Goal: Transaction & Acquisition: Download file/media

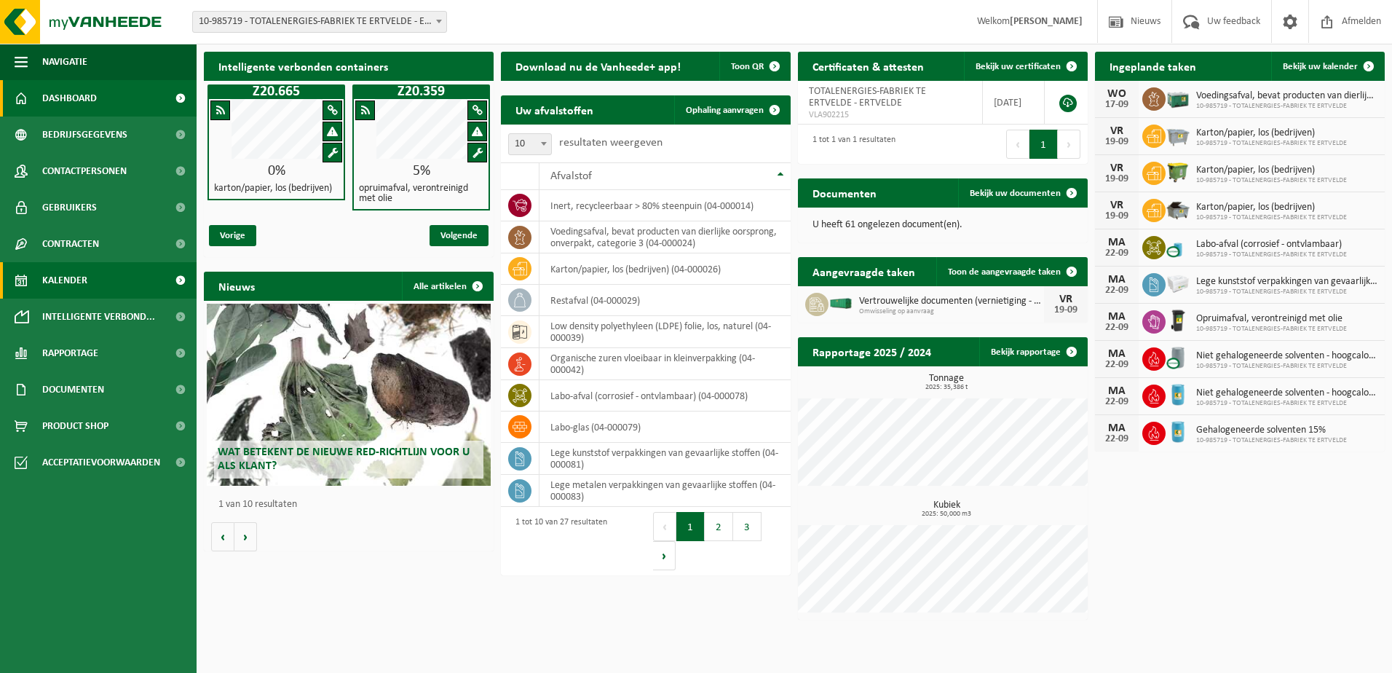
click at [65, 282] on span "Kalender" at bounding box center [64, 280] width 45 height 36
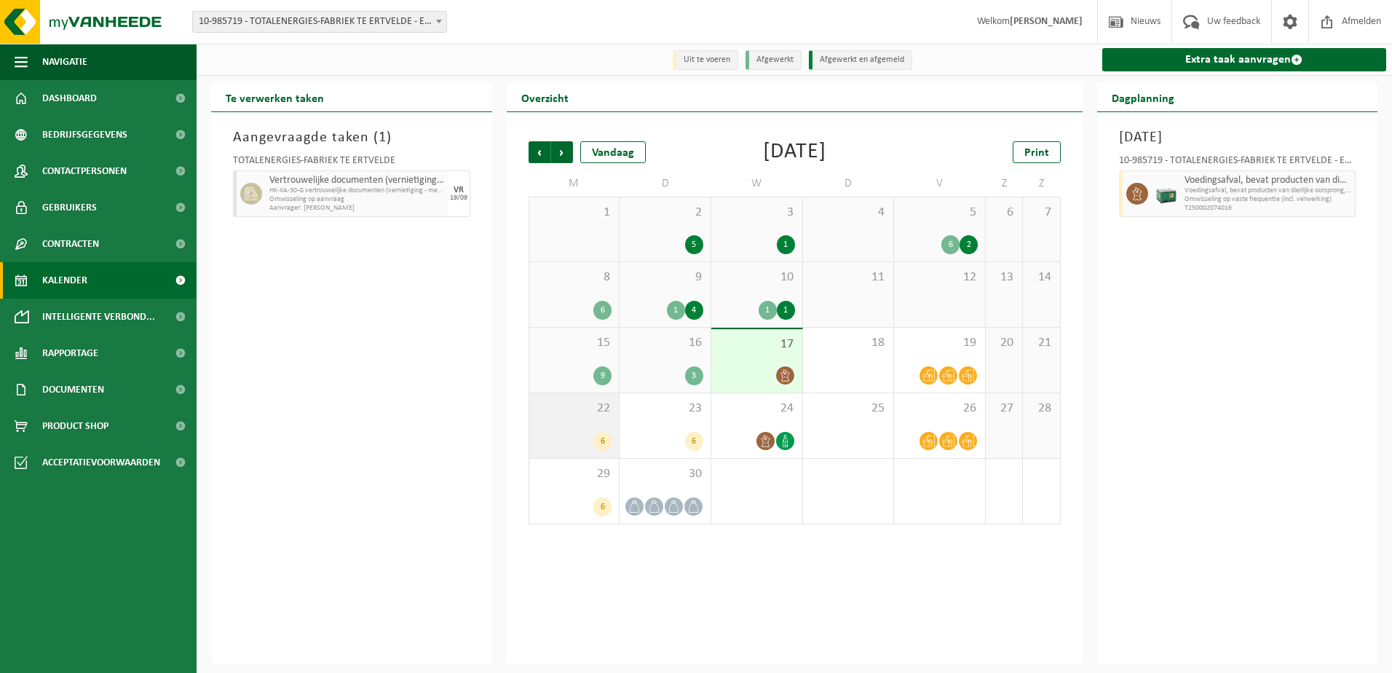
click at [593, 421] on div "22 6" at bounding box center [574, 425] width 90 height 65
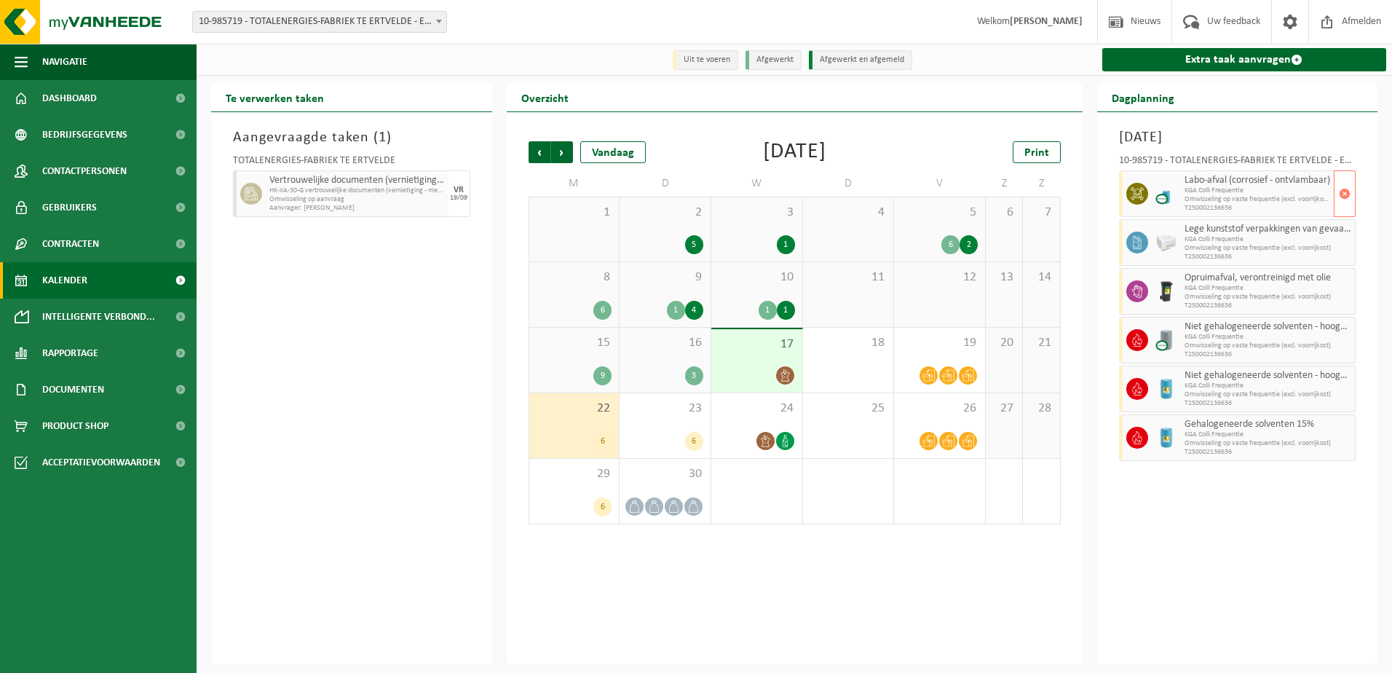
click at [1218, 193] on span "KGA Colli Frequentie" at bounding box center [1257, 190] width 146 height 9
click at [1179, 441] on div at bounding box center [1165, 437] width 29 height 47
click at [87, 94] on span "Dashboard" at bounding box center [69, 98] width 55 height 36
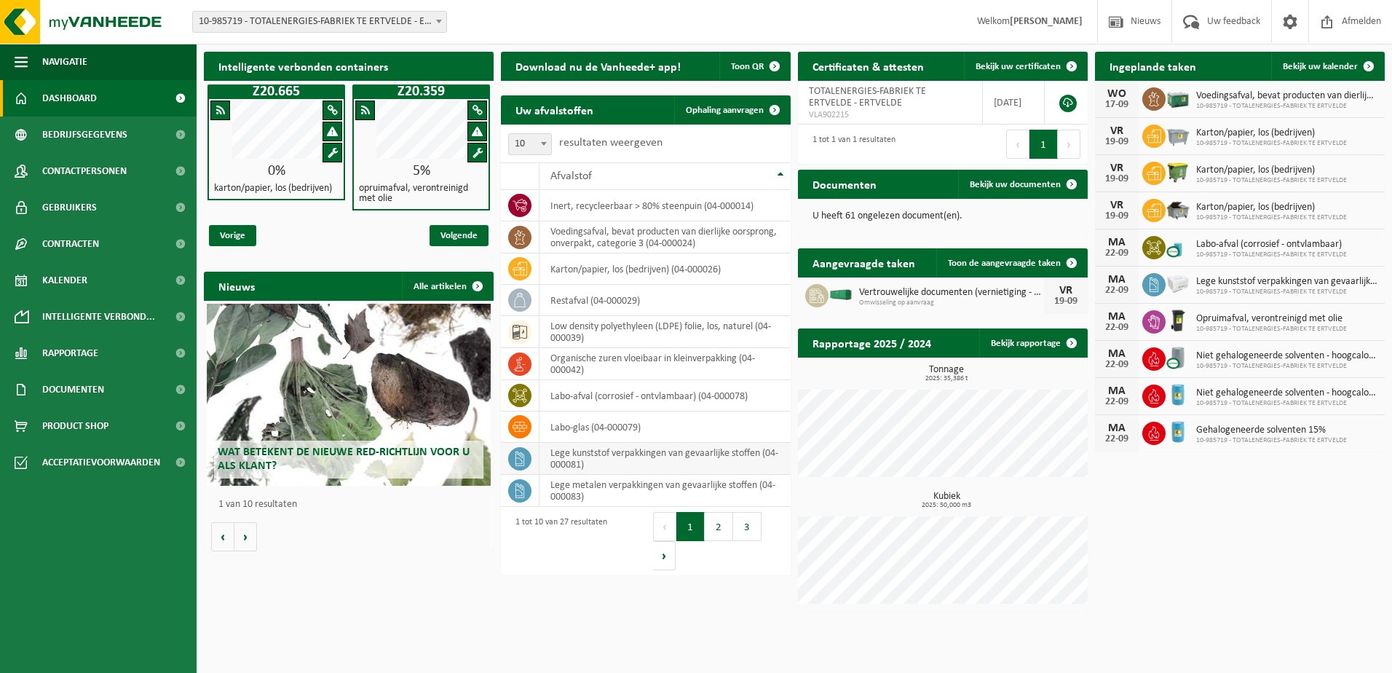
click at [618, 459] on td "lege kunststof verpakkingen van gevaarlijke stoffen (04-000081)" at bounding box center [664, 459] width 251 height 32
drag, startPoint x: 618, startPoint y: 459, endPoint x: 614, endPoint y: 469, distance: 10.1
click at [614, 469] on td "lege kunststof verpakkingen van gevaarlijke stoffen (04-000081)" at bounding box center [664, 459] width 251 height 32
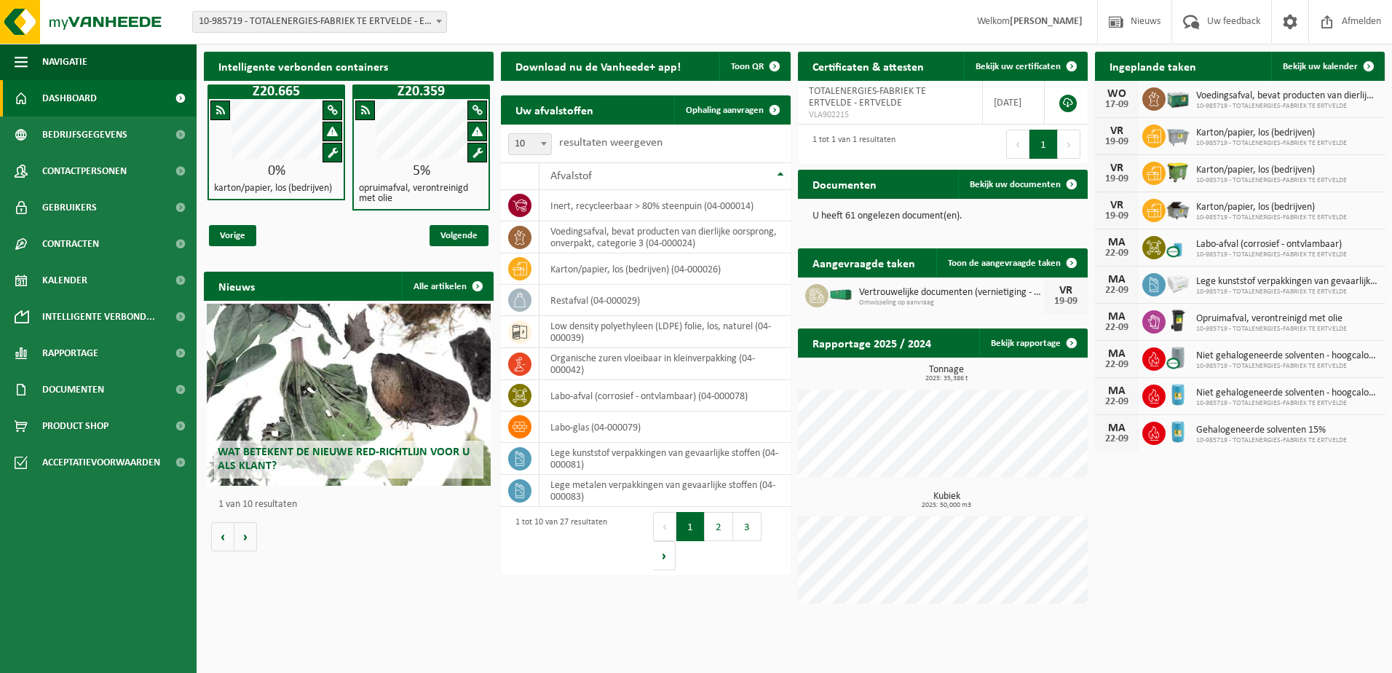
click at [63, 97] on span "Dashboard" at bounding box center [69, 98] width 55 height 36
click at [78, 348] on span "Rapportage" at bounding box center [70, 353] width 56 height 36
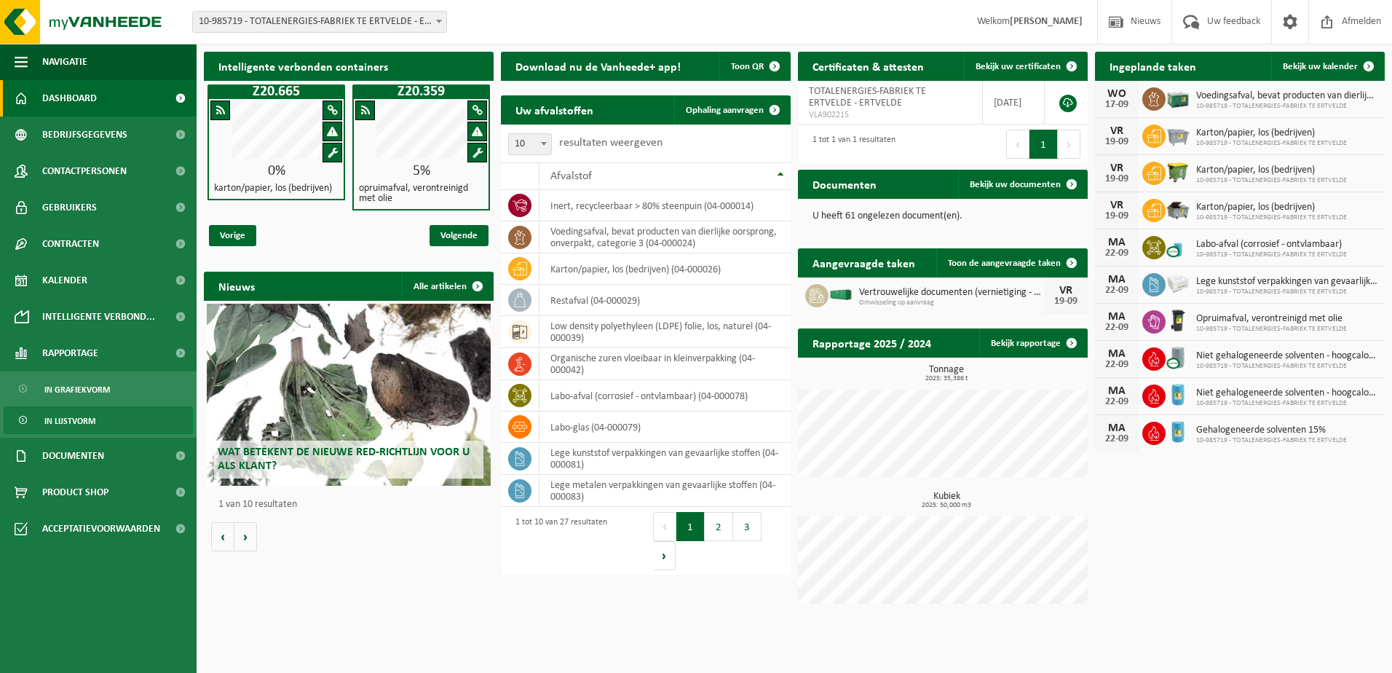
click at [78, 423] on span "In lijstvorm" at bounding box center [69, 421] width 51 height 28
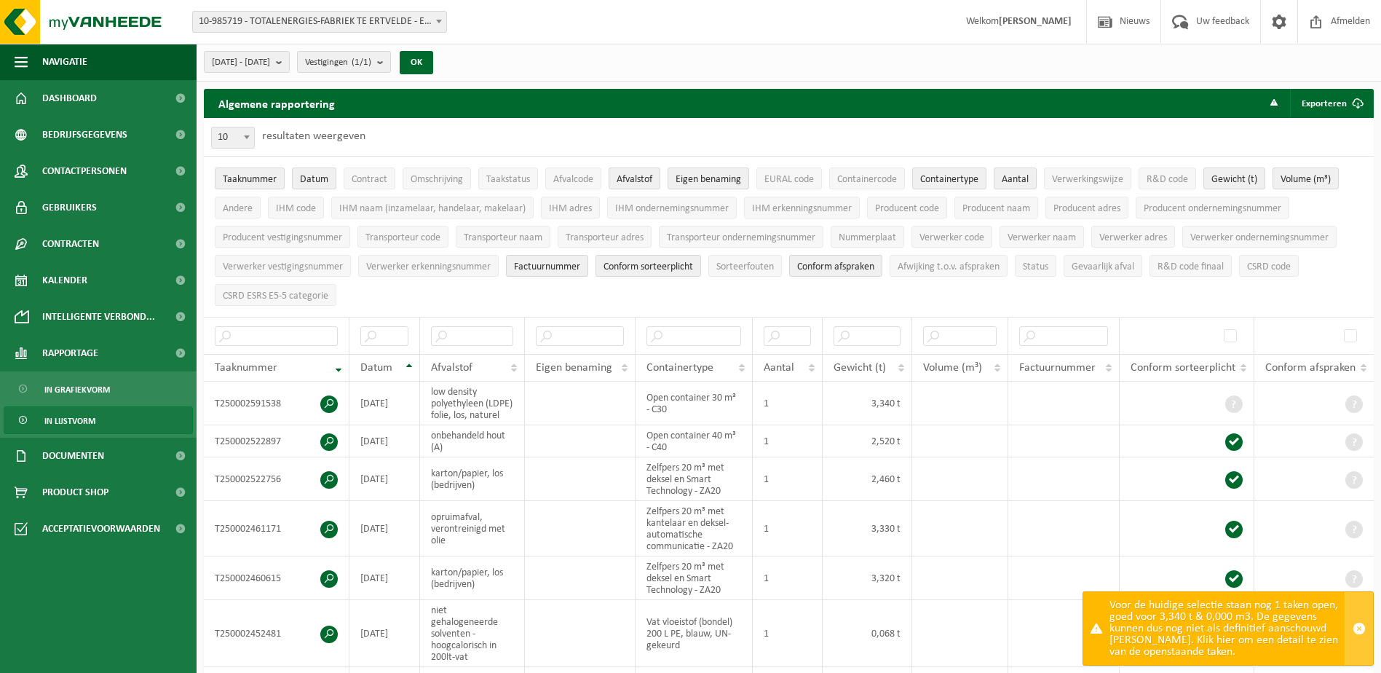
click at [1358, 633] on span "button" at bounding box center [1358, 628] width 13 height 13
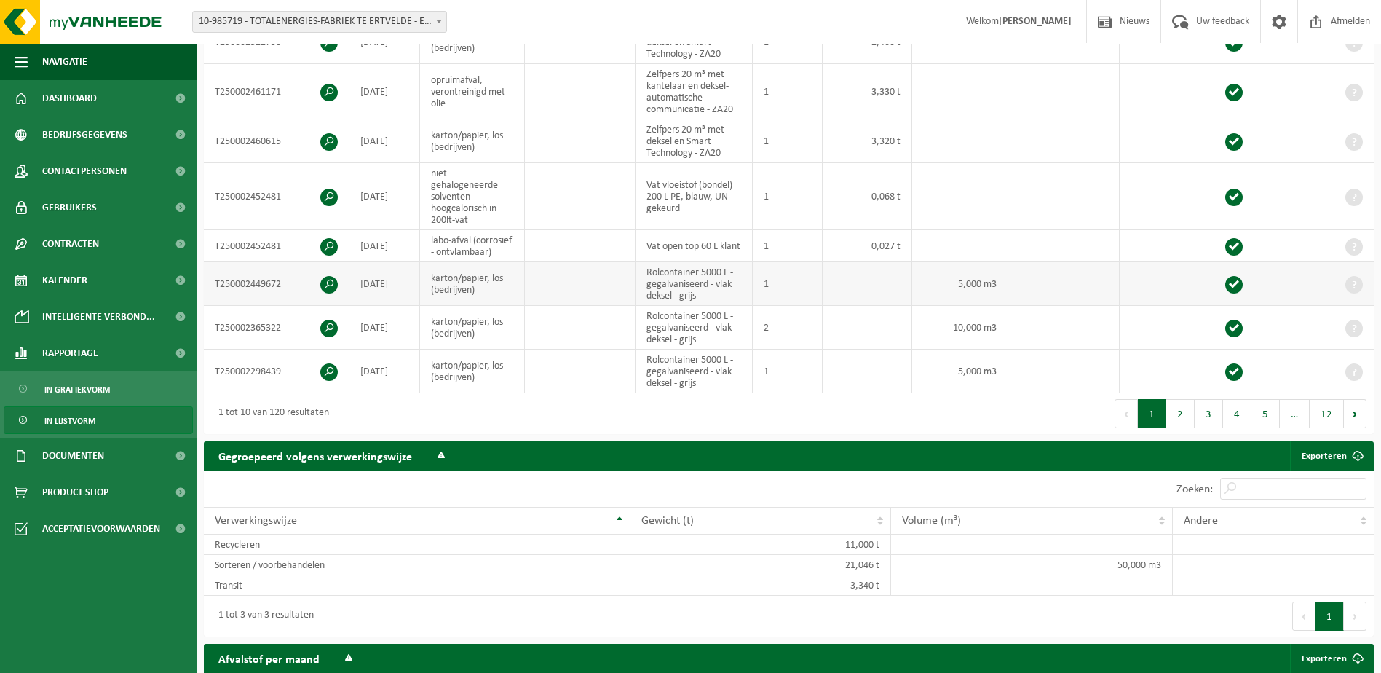
scroll to position [218, 0]
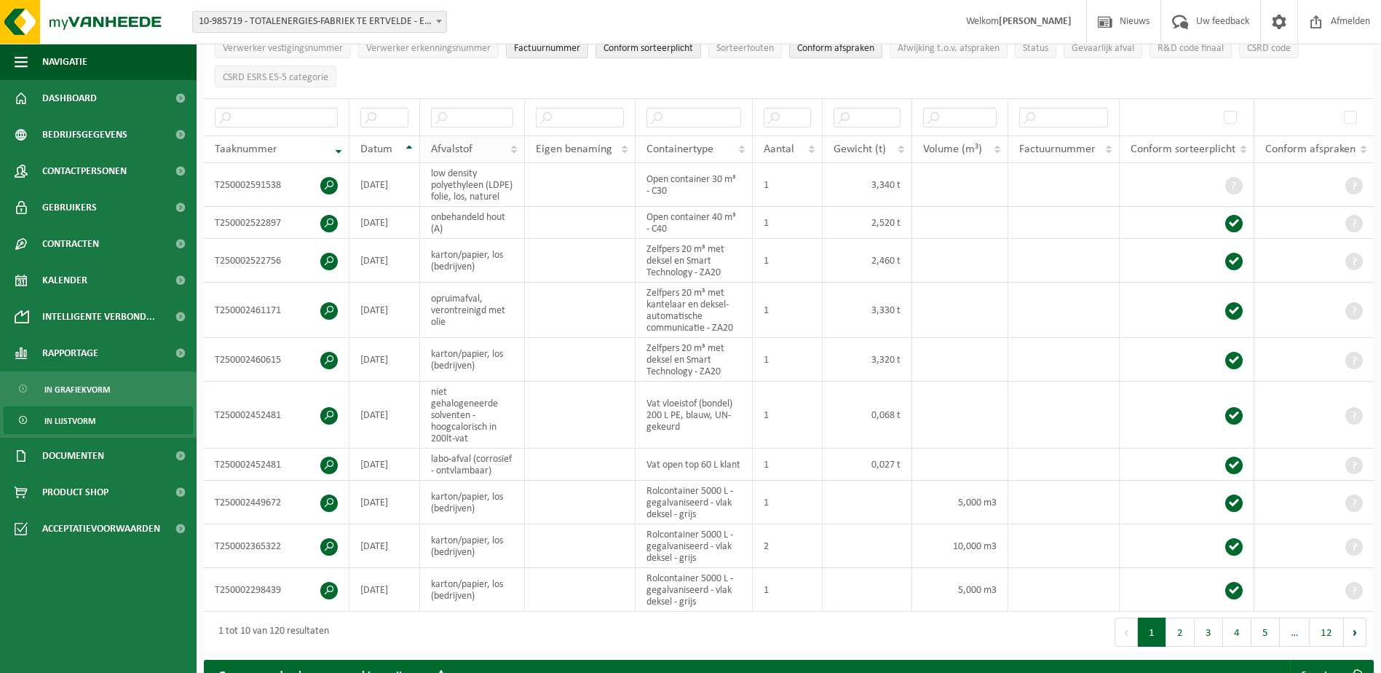
click at [512, 146] on th "Afvalstof" at bounding box center [472, 149] width 104 height 28
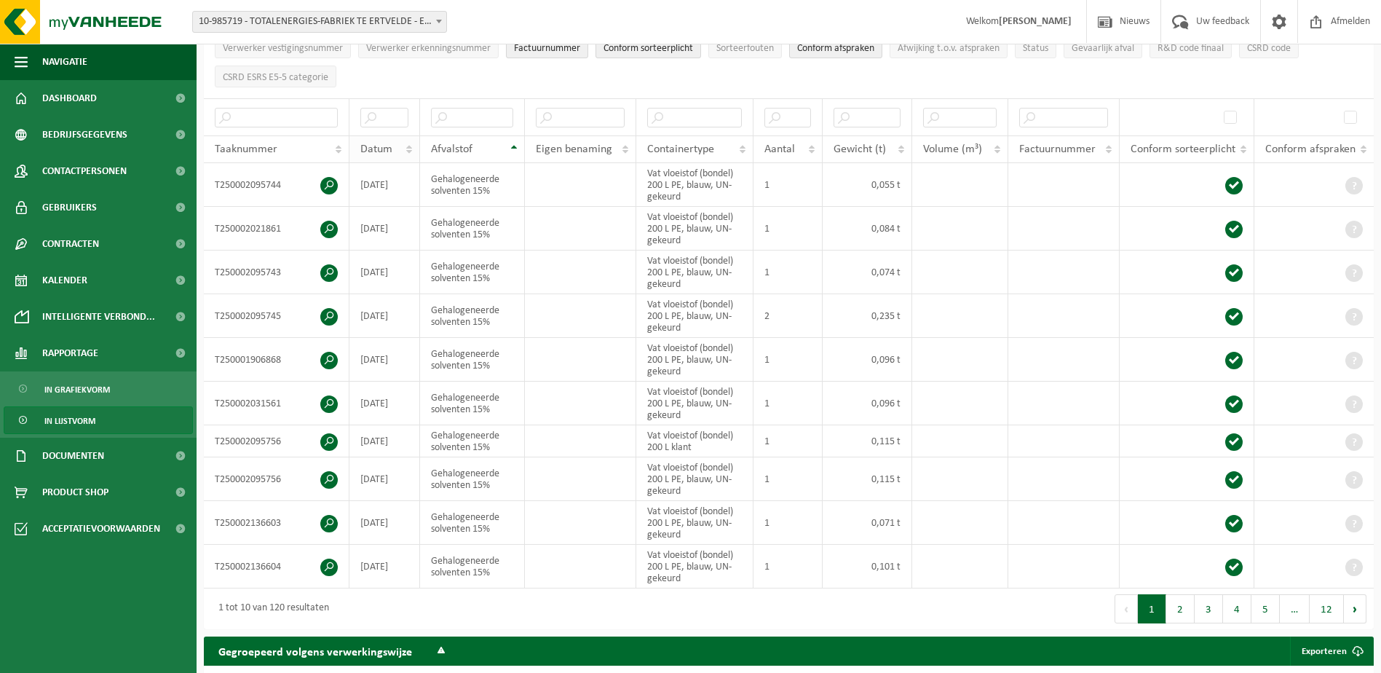
click at [407, 143] on th "Datum" at bounding box center [384, 149] width 71 height 28
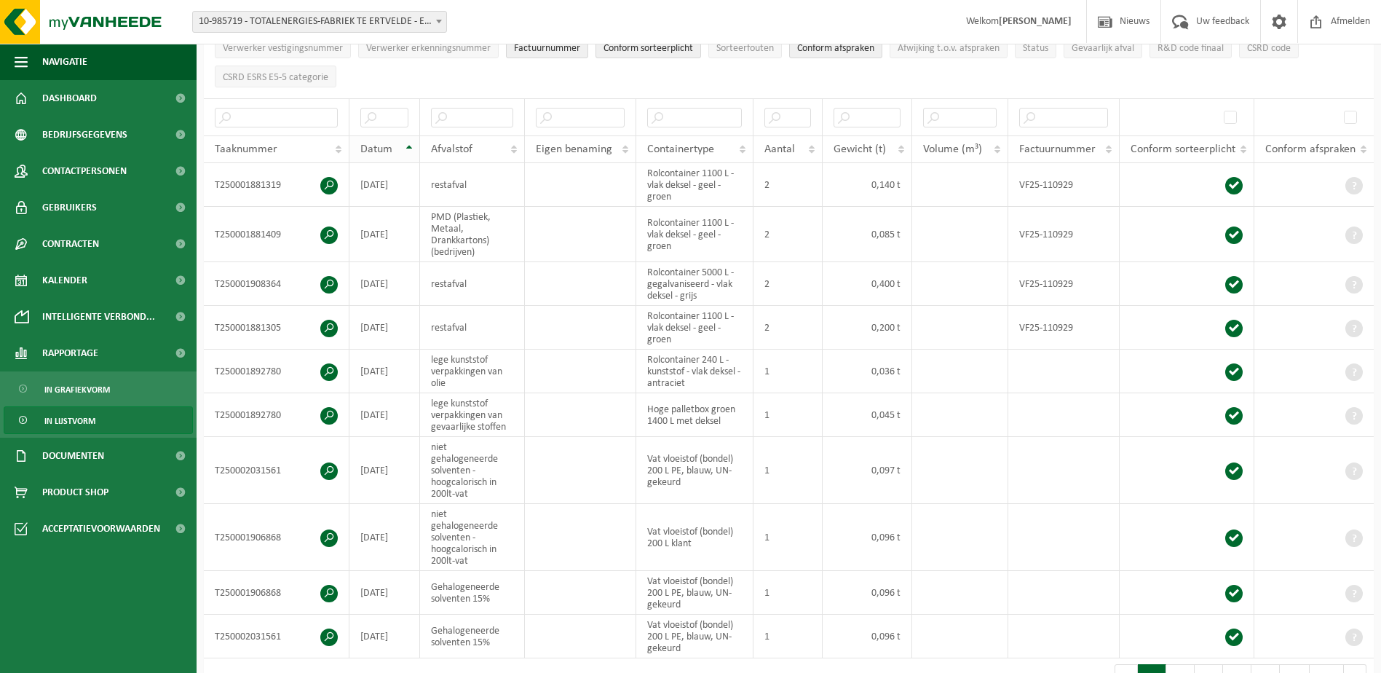
click at [410, 143] on th "Datum" at bounding box center [384, 149] width 71 height 28
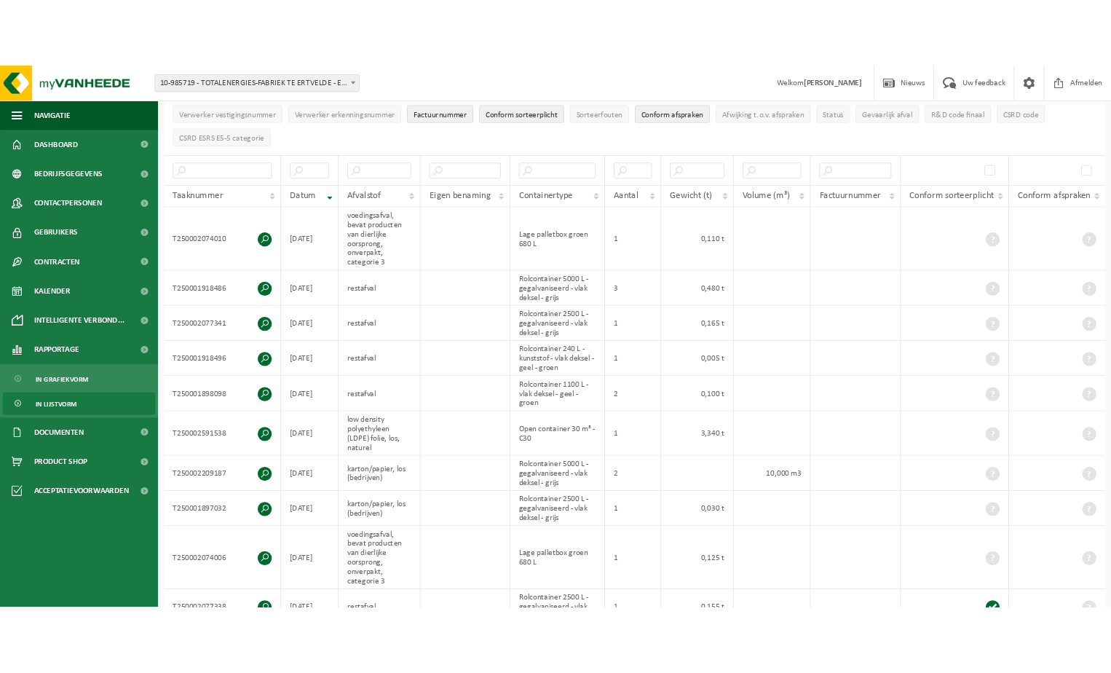
scroll to position [0, 0]
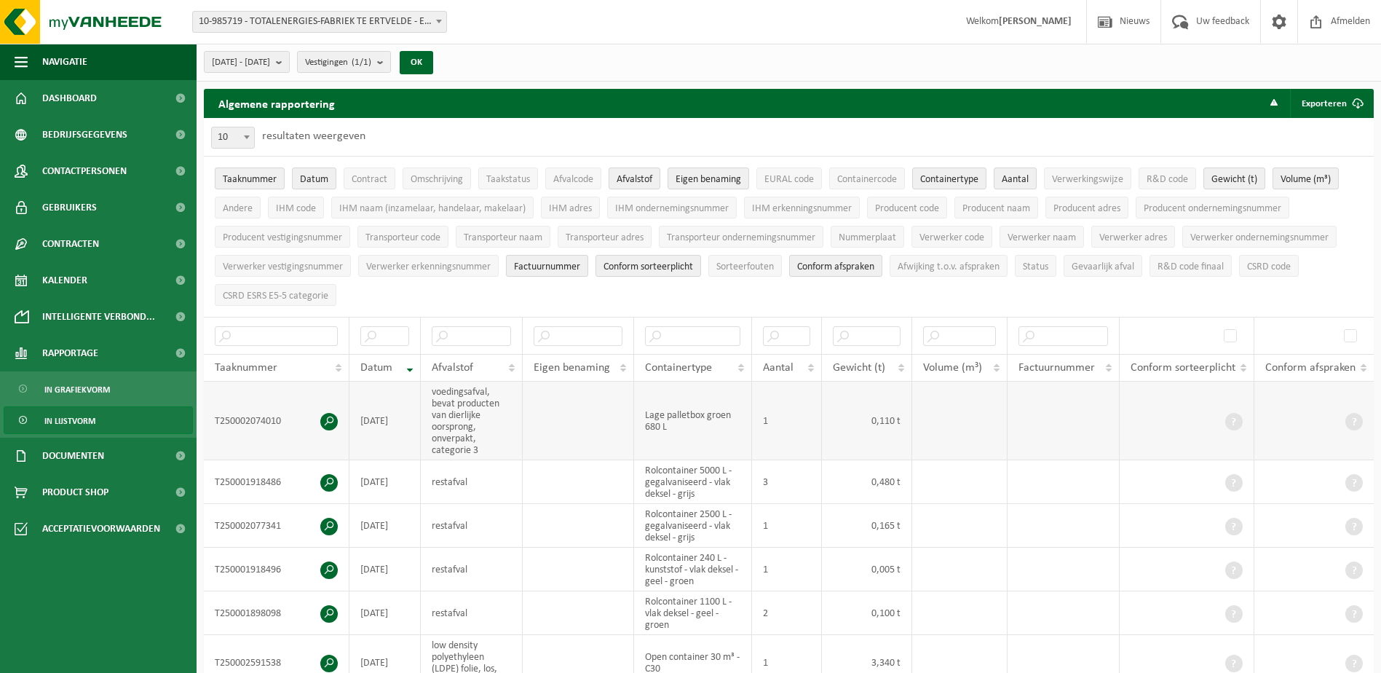
click at [329, 419] on span at bounding box center [328, 421] width 17 height 17
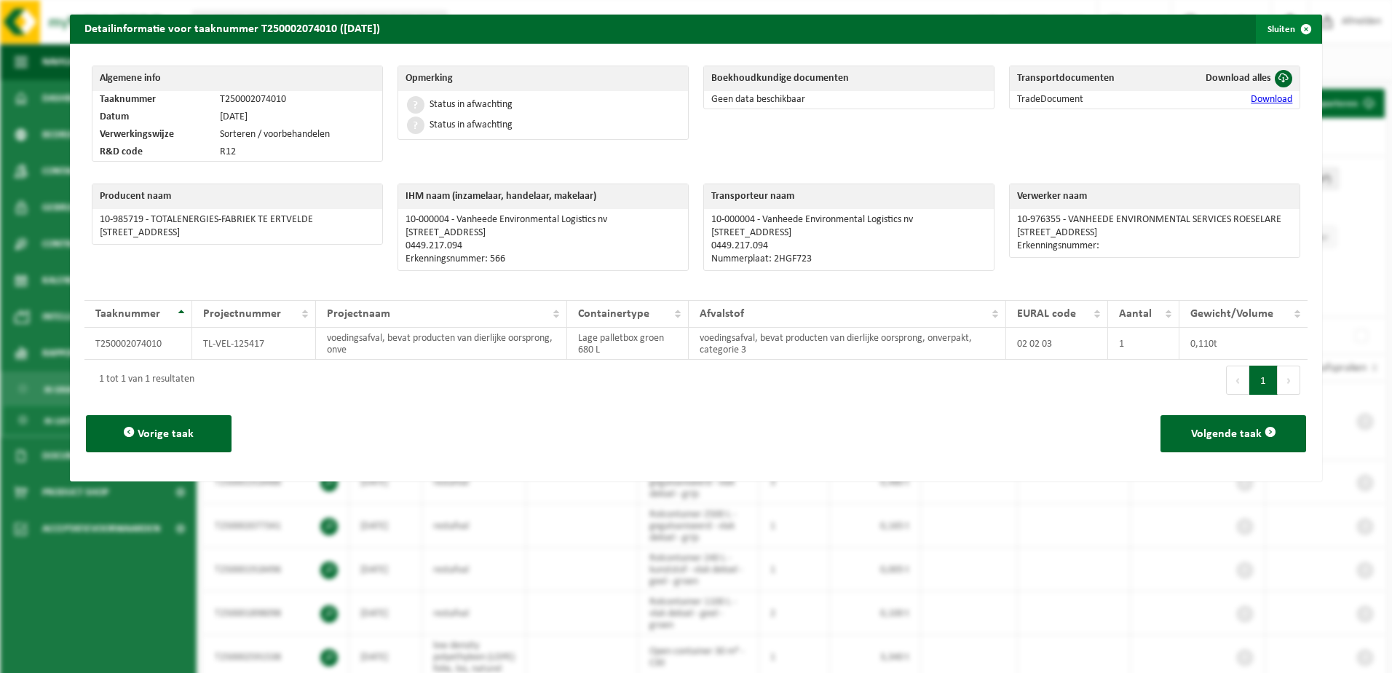
click at [1298, 31] on span "button" at bounding box center [1305, 29] width 29 height 29
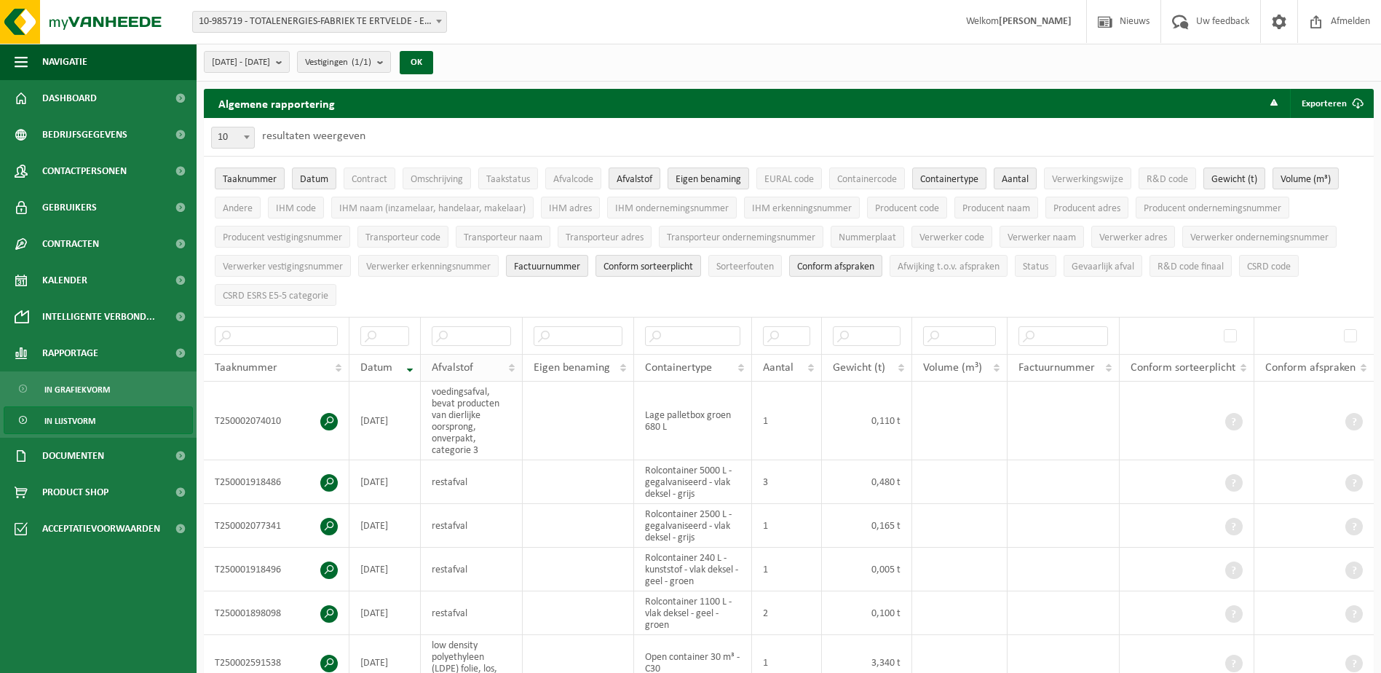
click at [515, 362] on th "Afvalstof" at bounding box center [472, 368] width 102 height 28
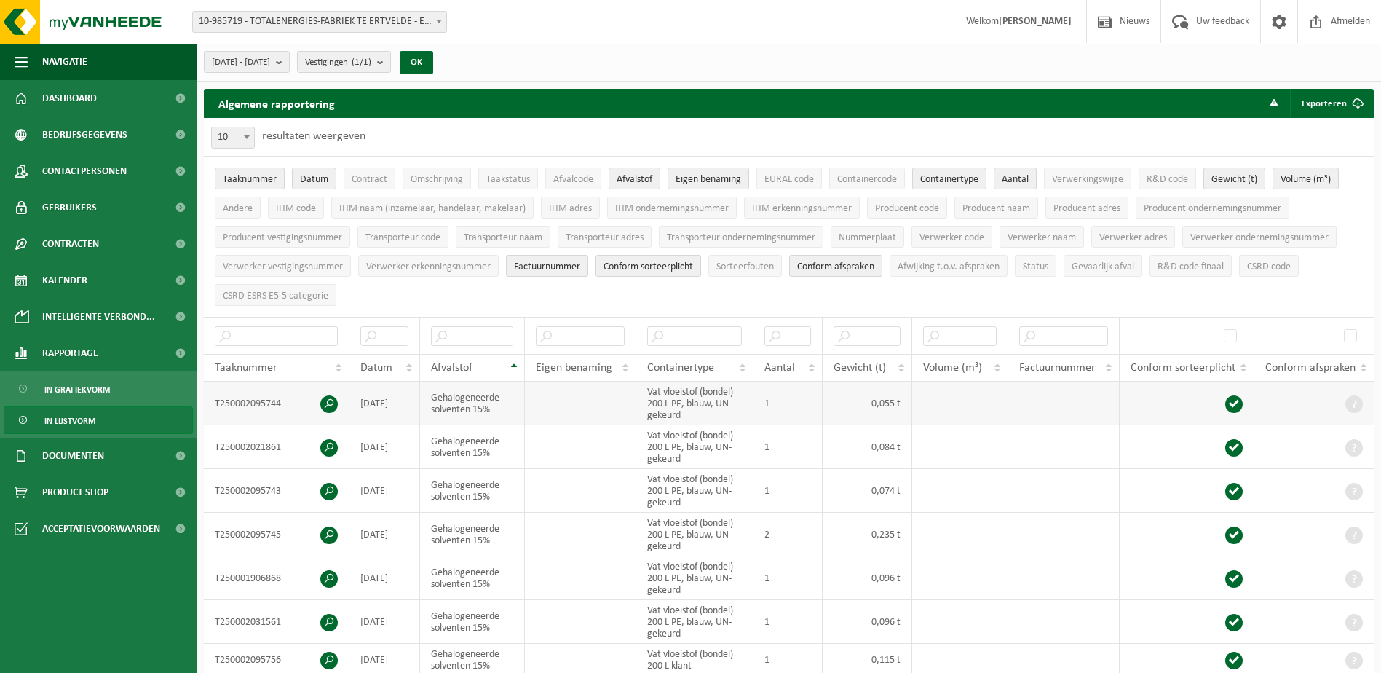
click at [328, 400] on span at bounding box center [328, 403] width 17 height 17
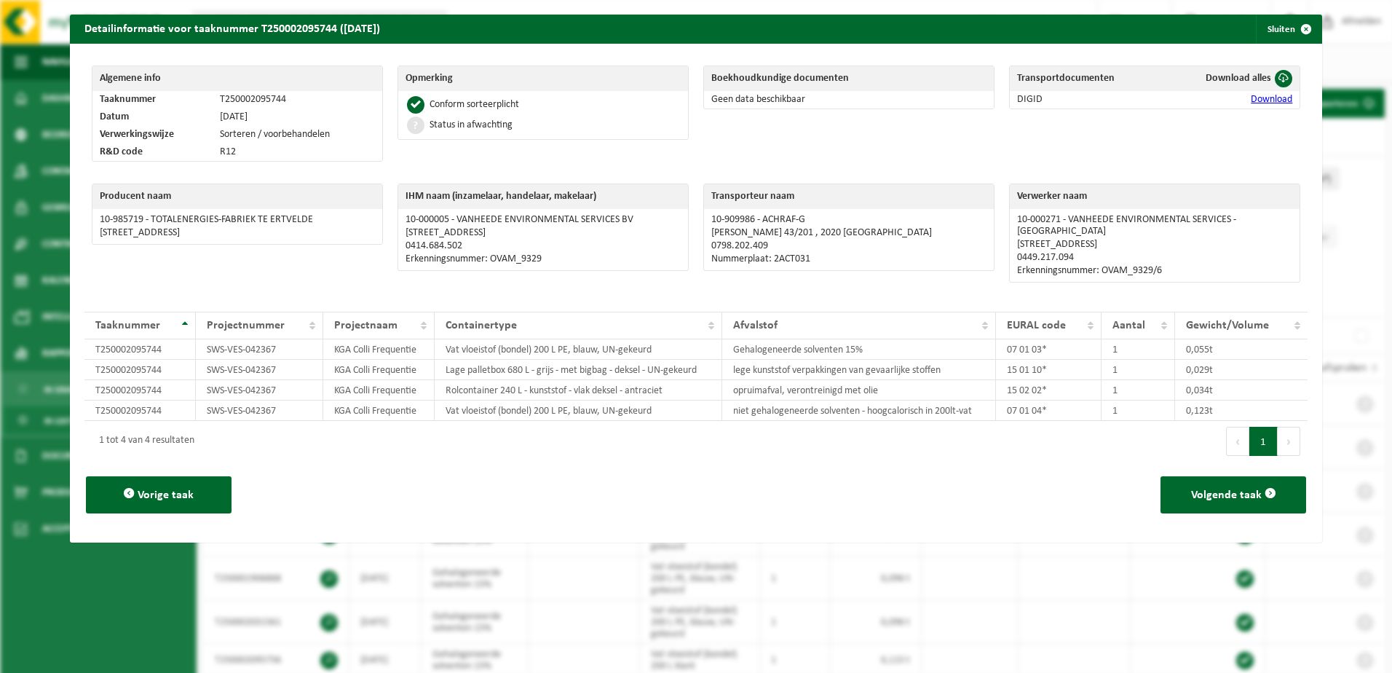
click at [1250, 98] on link "Download" at bounding box center [1270, 99] width 41 height 11
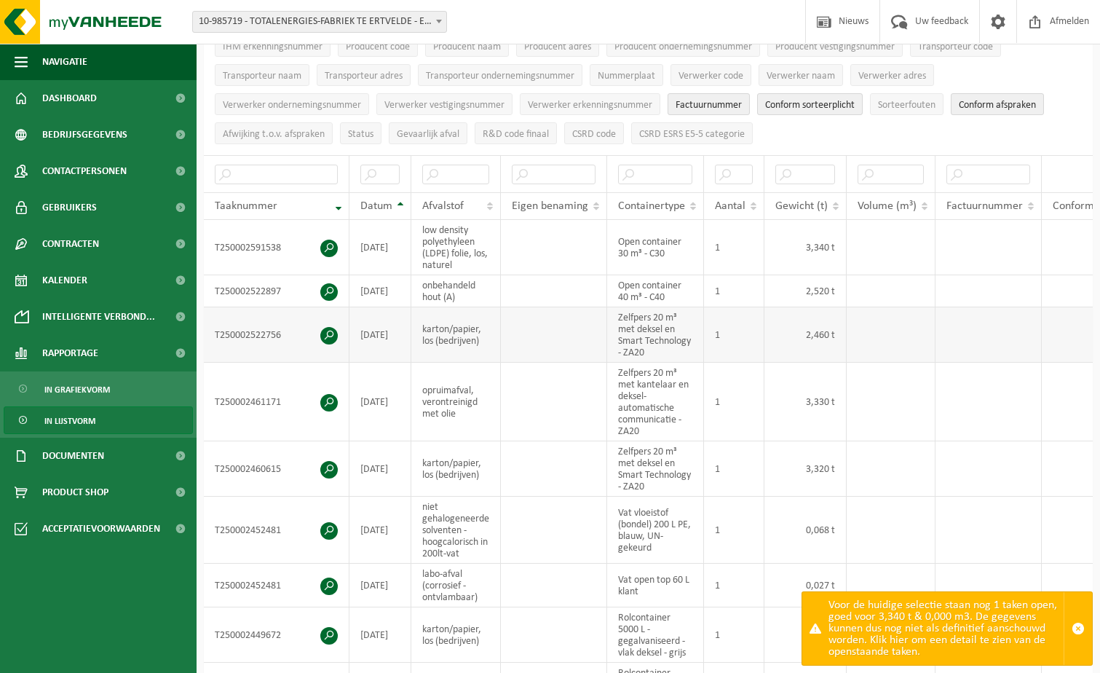
scroll to position [510, 0]
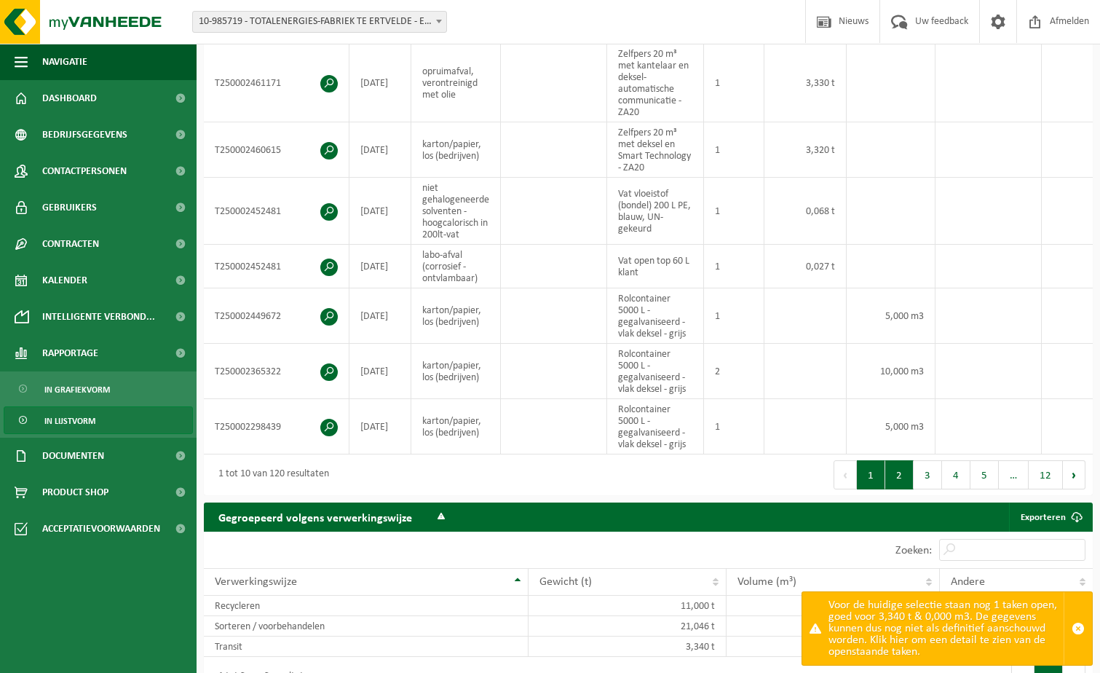
click at [895, 487] on button "2" at bounding box center [899, 474] width 28 height 29
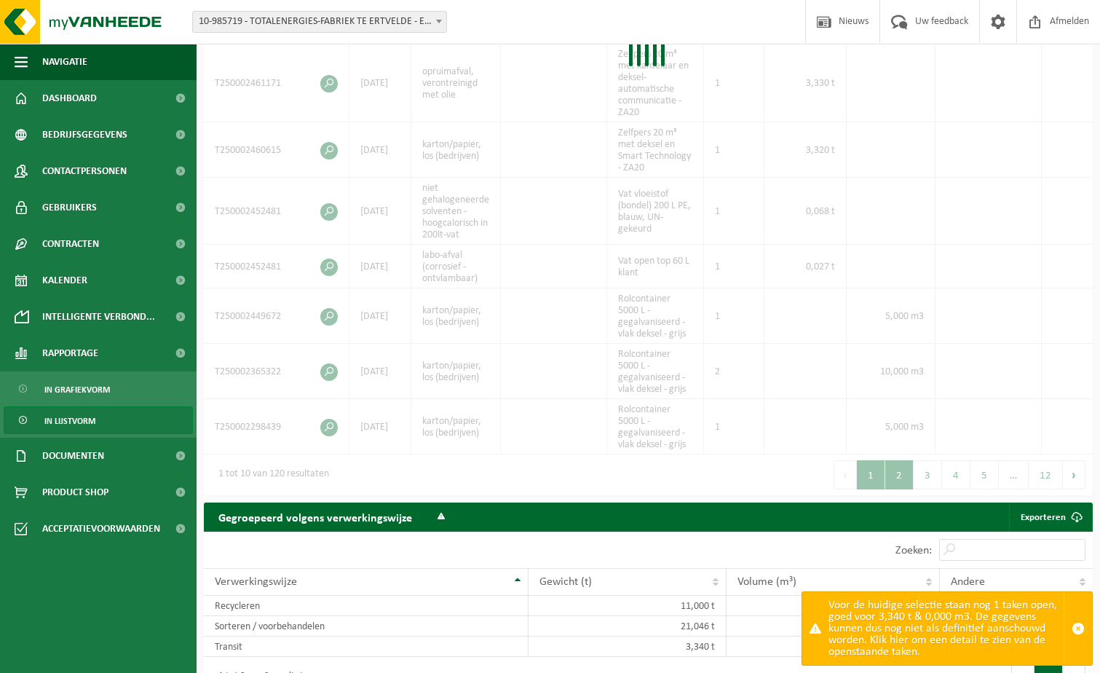
scroll to position [521, 0]
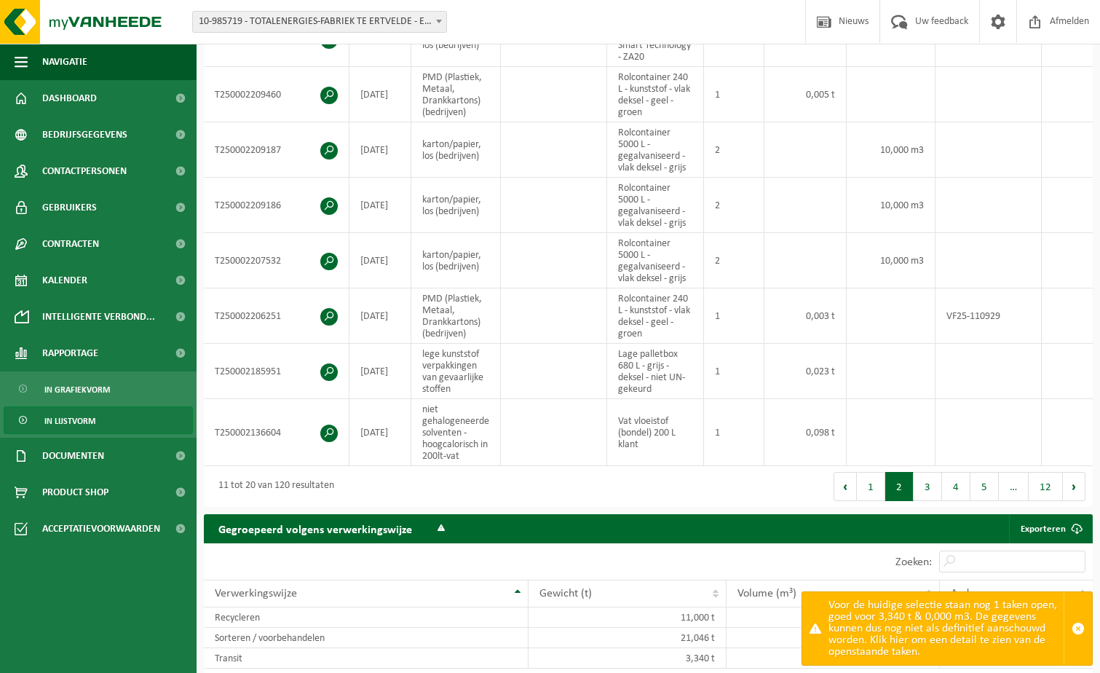
click at [895, 487] on button "2" at bounding box center [899, 486] width 28 height 29
click at [945, 494] on button "4" at bounding box center [956, 486] width 28 height 29
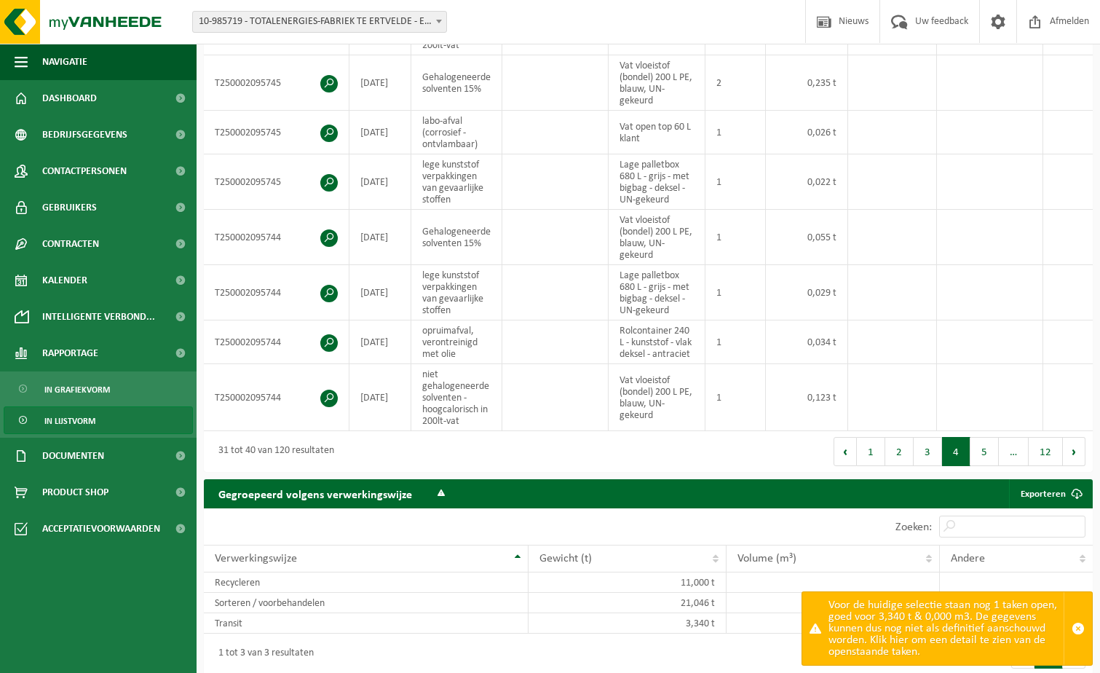
scroll to position [504, 0]
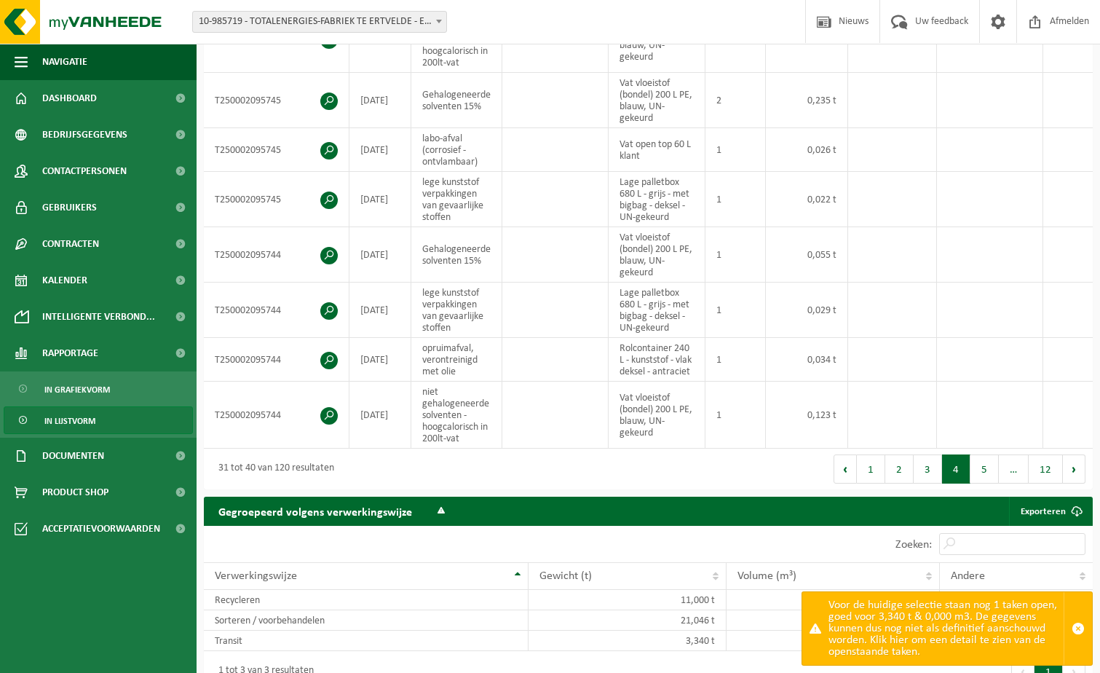
click at [945, 489] on div "Eerste Vorige 1 2 3 4 5 … 12 Volgende Laatste" at bounding box center [871, 468] width 445 height 41
click at [975, 479] on button "5" at bounding box center [984, 468] width 28 height 29
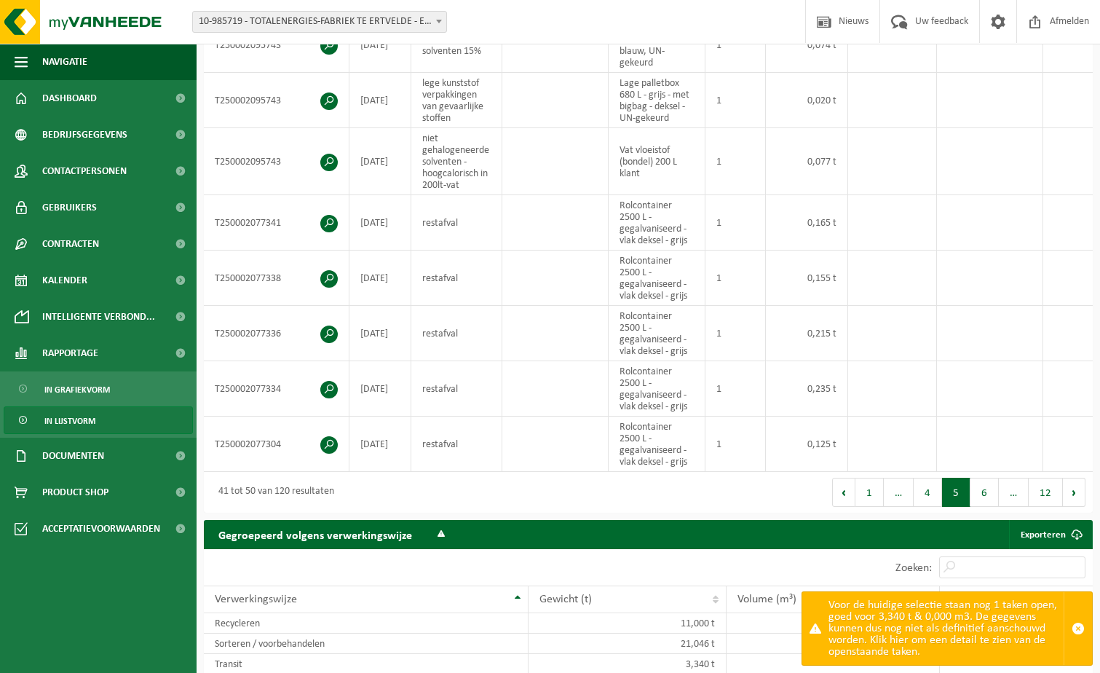
scroll to position [515, 0]
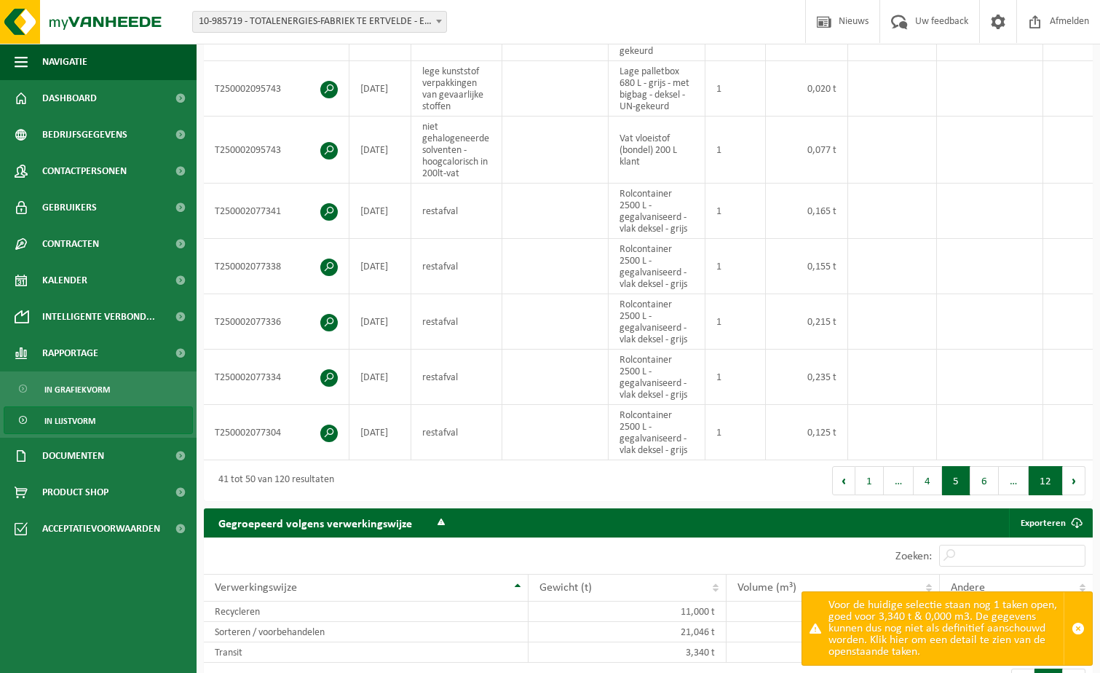
click at [1047, 486] on button "12" at bounding box center [1045, 480] width 34 height 29
